Goal: Transaction & Acquisition: Purchase product/service

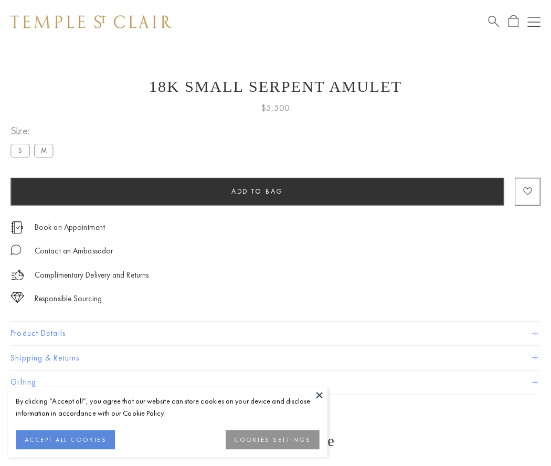
scroll to position [10, 0]
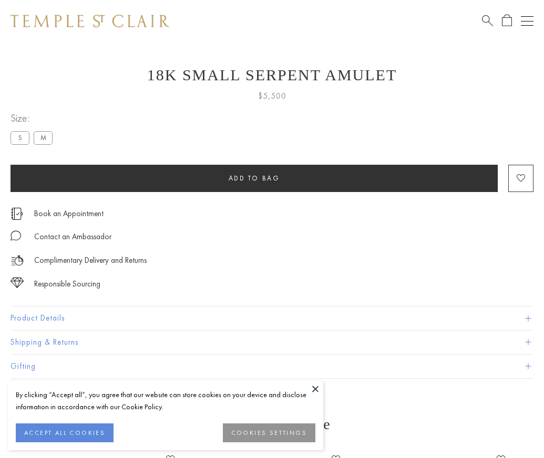
click at [254, 178] on span "Add to bag" at bounding box center [253, 178] width 51 height 9
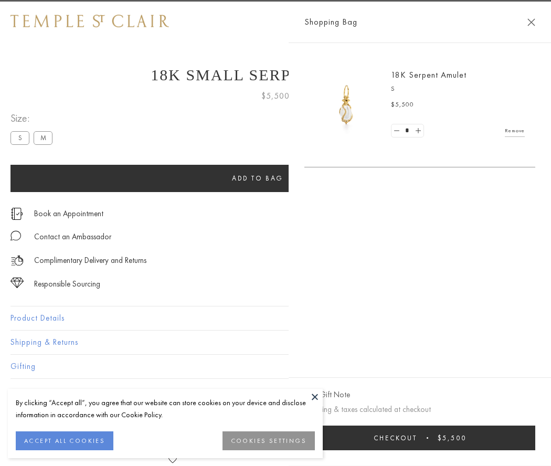
click at [423, 438] on button "Checkout $5,500" at bounding box center [420, 438] width 231 height 25
